Goal: Task Accomplishment & Management: Complete application form

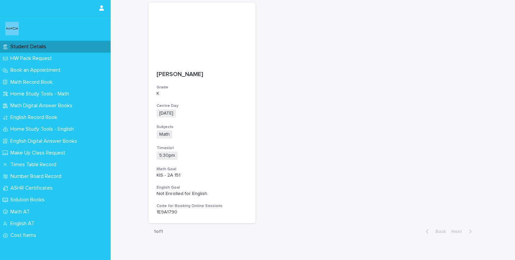
scroll to position [94, 0]
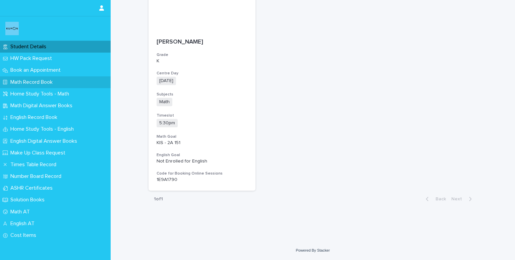
click at [37, 81] on p "Math Record Book" at bounding box center [33, 82] width 50 height 6
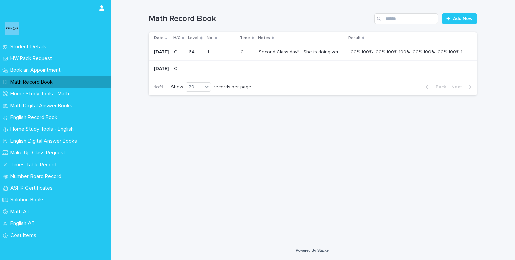
click at [201, 55] on p "6A" at bounding box center [195, 52] width 13 height 6
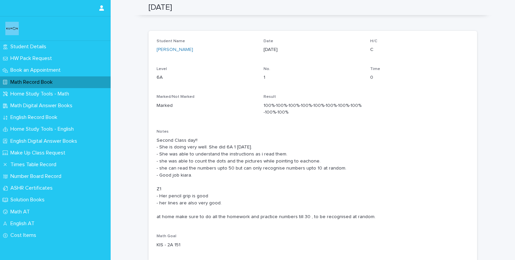
scroll to position [4, 0]
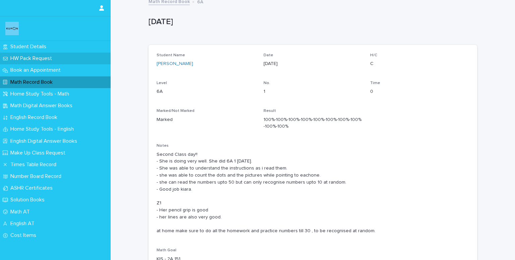
click at [58, 54] on div "HW Pack Request" at bounding box center [55, 59] width 111 height 12
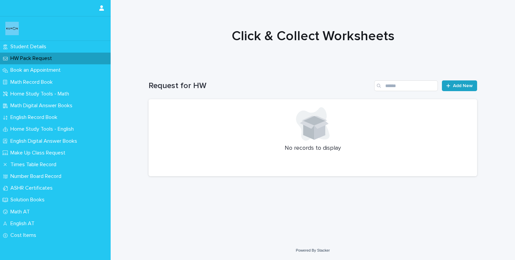
click at [458, 85] on span "Add New" at bounding box center [463, 85] width 20 height 5
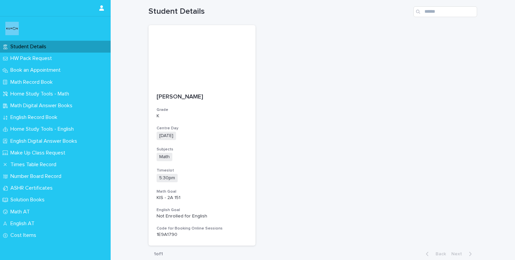
scroll to position [39, 0]
